Goal: Information Seeking & Learning: Understand process/instructions

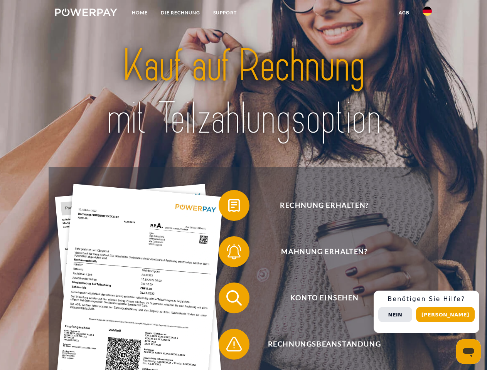
click at [86, 13] on img at bounding box center [86, 12] width 62 height 8
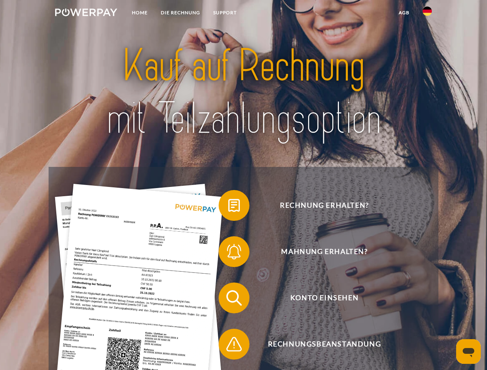
click at [427, 13] on img at bounding box center [427, 11] width 9 height 9
click at [404, 13] on link "agb" at bounding box center [404, 13] width 24 height 14
click at [228, 207] on span at bounding box center [222, 205] width 39 height 39
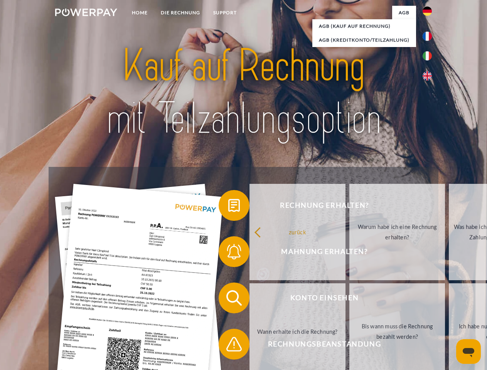
click at [228, 253] on div "Rechnung erhalten? Mahnung erhalten? Konto einsehen" at bounding box center [243, 321] width 389 height 308
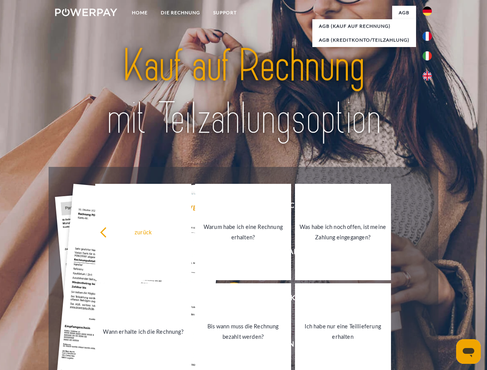
click at [228, 300] on link "Bis wann muss die Rechnung bezahlt werden?" at bounding box center [243, 331] width 96 height 96
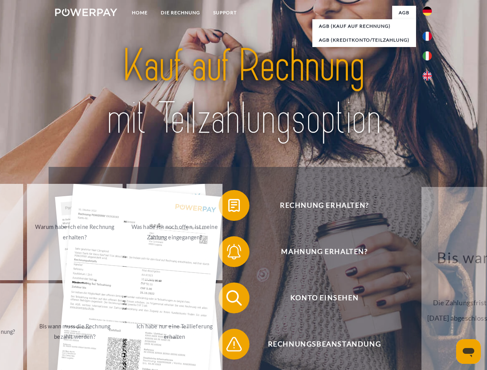
click at [228, 346] on span at bounding box center [222, 344] width 39 height 39
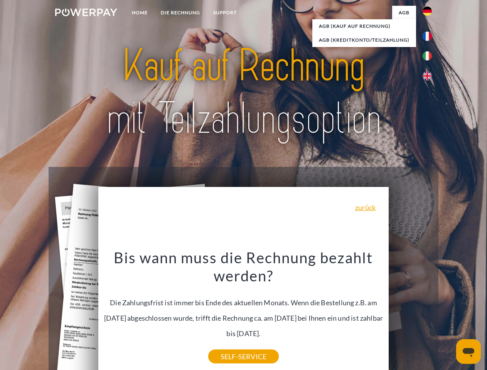
click at [429, 312] on div "Rechnung erhalten? Mahnung erhalten? Konto einsehen" at bounding box center [243, 321] width 389 height 308
click at [410, 313] on span "Konto einsehen" at bounding box center [324, 298] width 189 height 31
click at [448, 315] on header "Home DIE RECHNUNG SUPPORT" at bounding box center [243, 266] width 487 height 532
